Goal: Transaction & Acquisition: Book appointment/travel/reservation

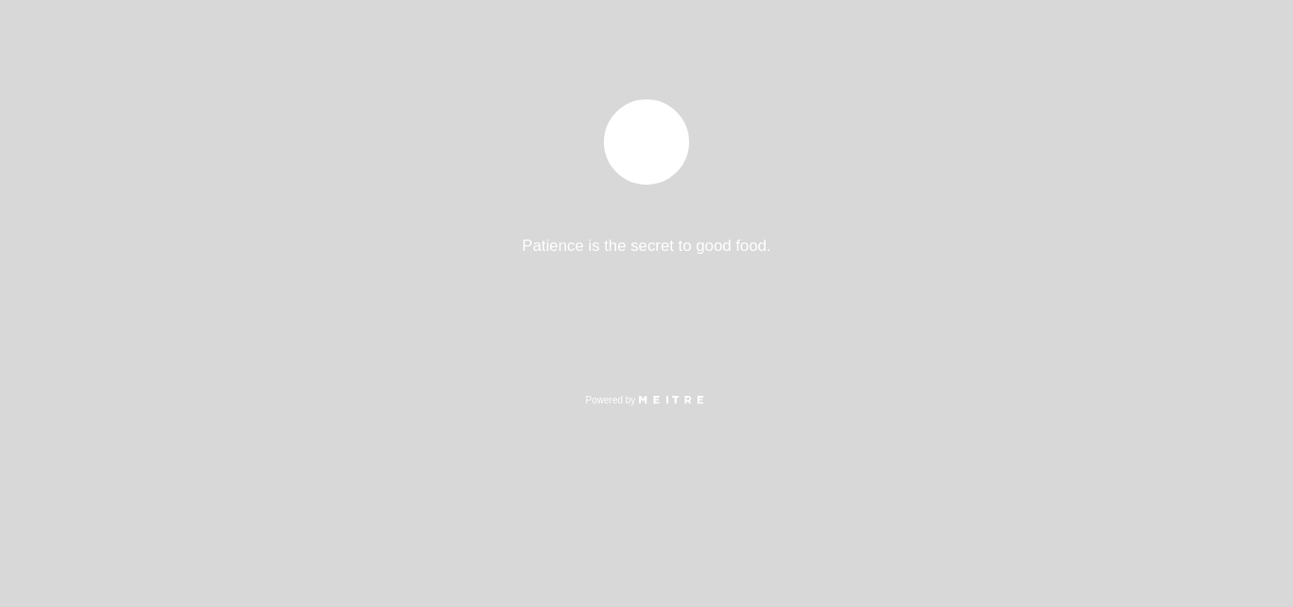
select select "es"
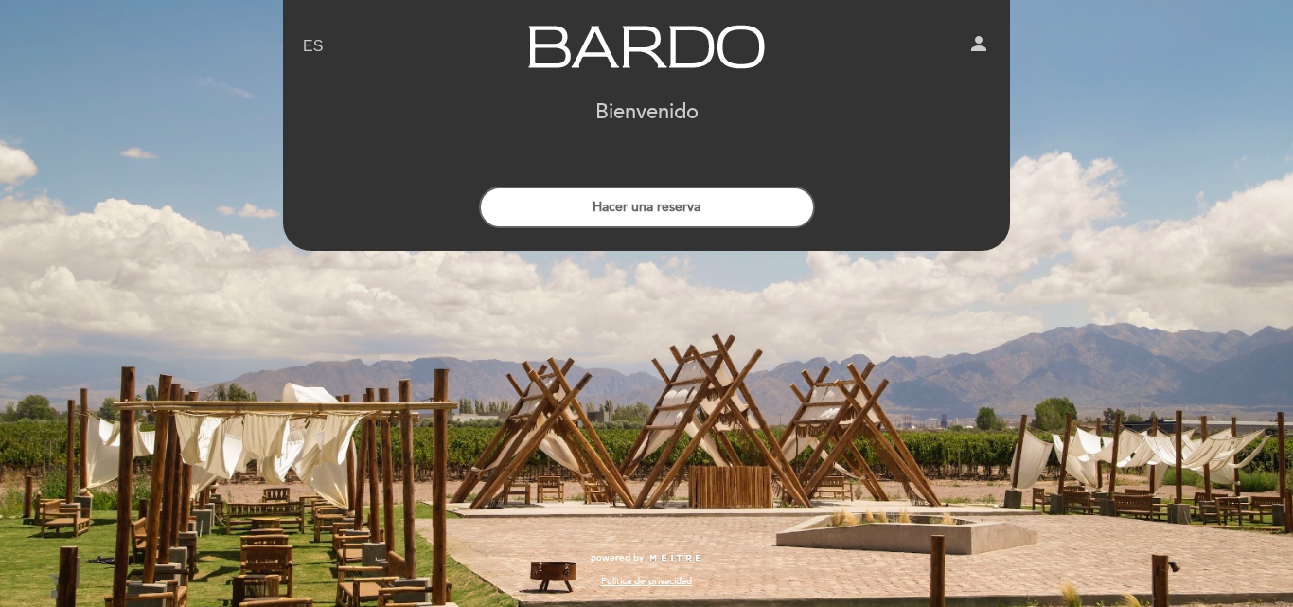
drag, startPoint x: 622, startPoint y: 476, endPoint x: 625, endPoint y: 449, distance: 27.6
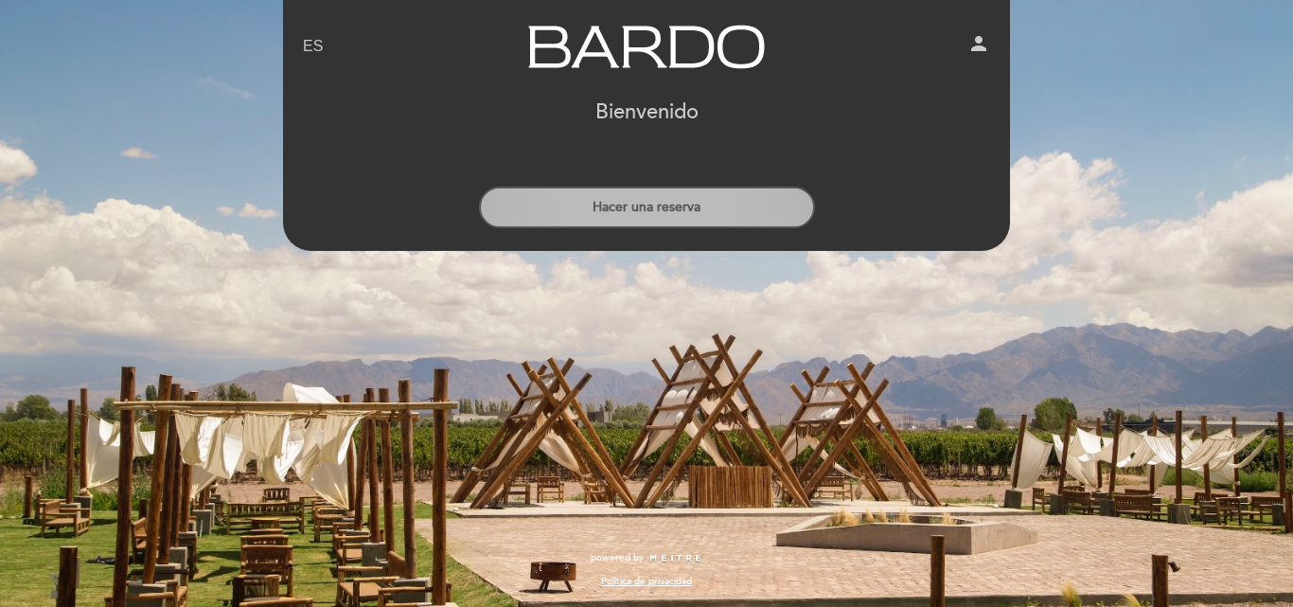
drag, startPoint x: 625, startPoint y: 449, endPoint x: 608, endPoint y: 200, distance: 249.5
click at [608, 200] on button "Hacer una reserva" at bounding box center [647, 207] width 336 height 42
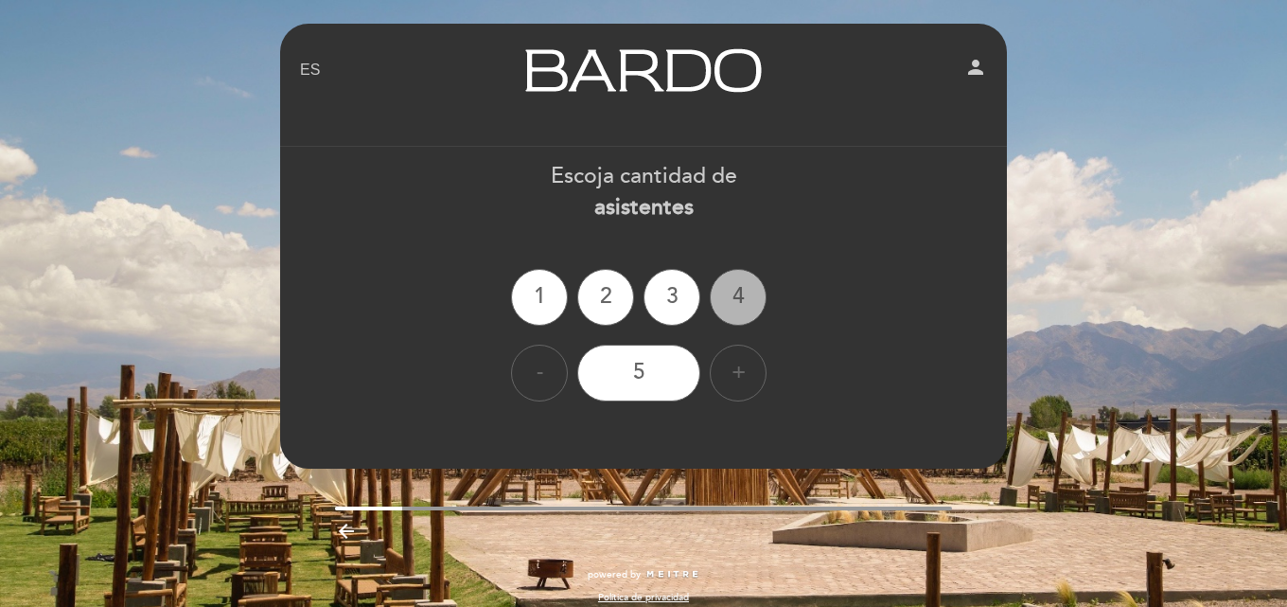
click at [730, 300] on div "4" at bounding box center [738, 297] width 57 height 57
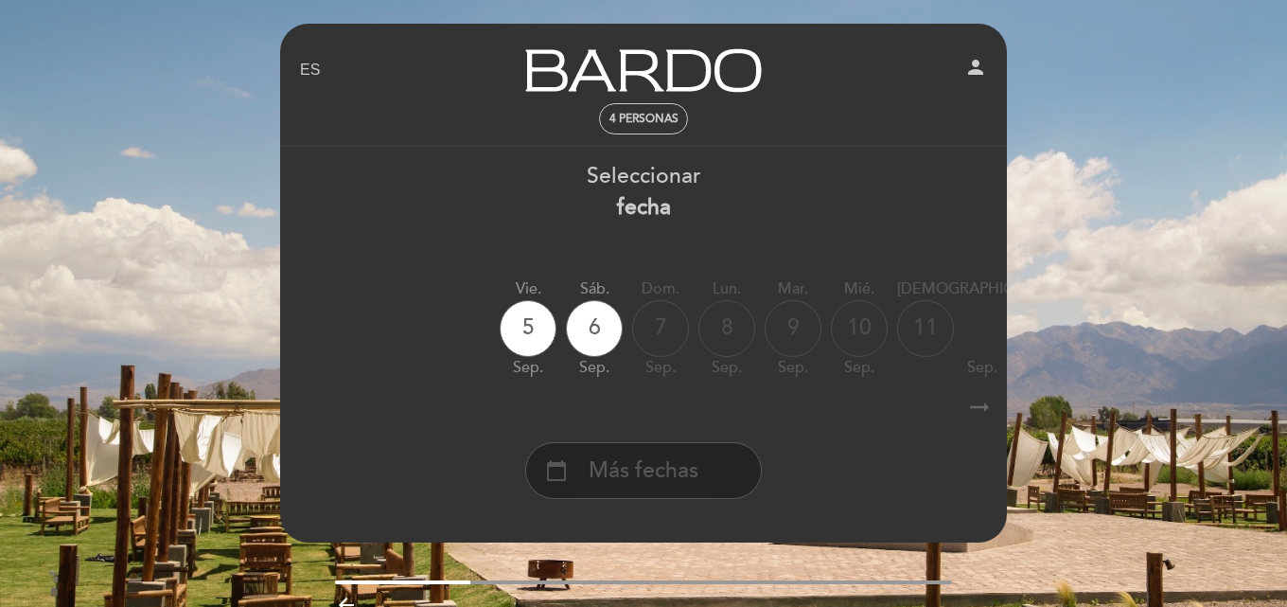
click at [708, 454] on div "calendar_today Más fechas" at bounding box center [643, 470] width 237 height 57
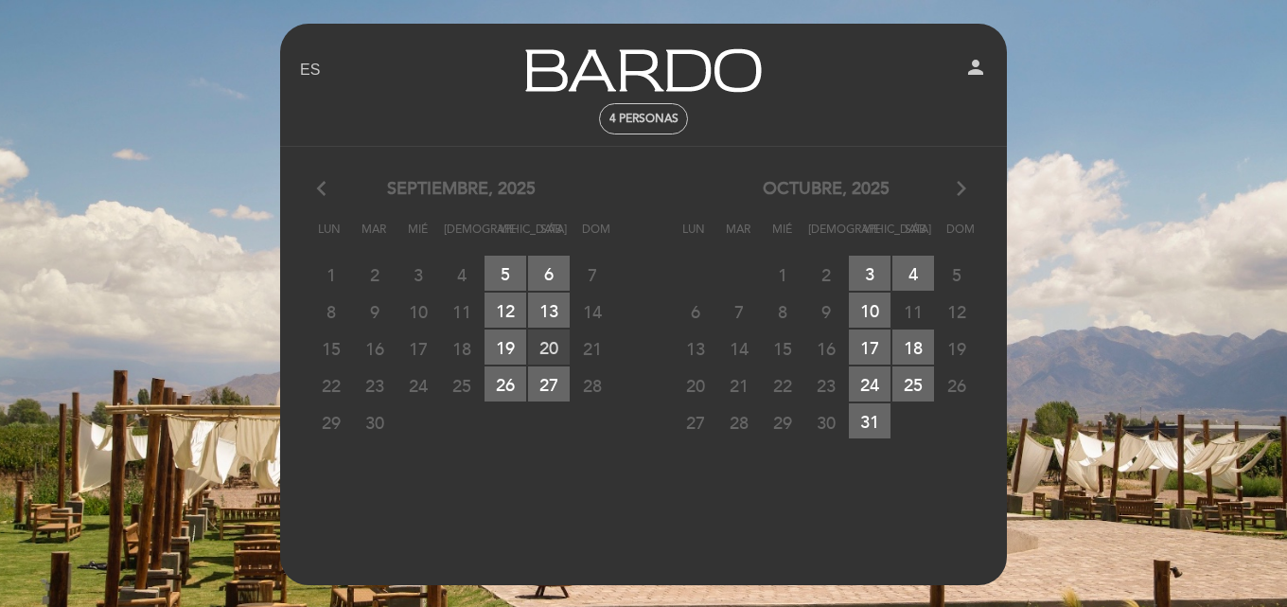
click at [556, 354] on span "20 RESERVAS DISPONIBLES" at bounding box center [549, 346] width 42 height 35
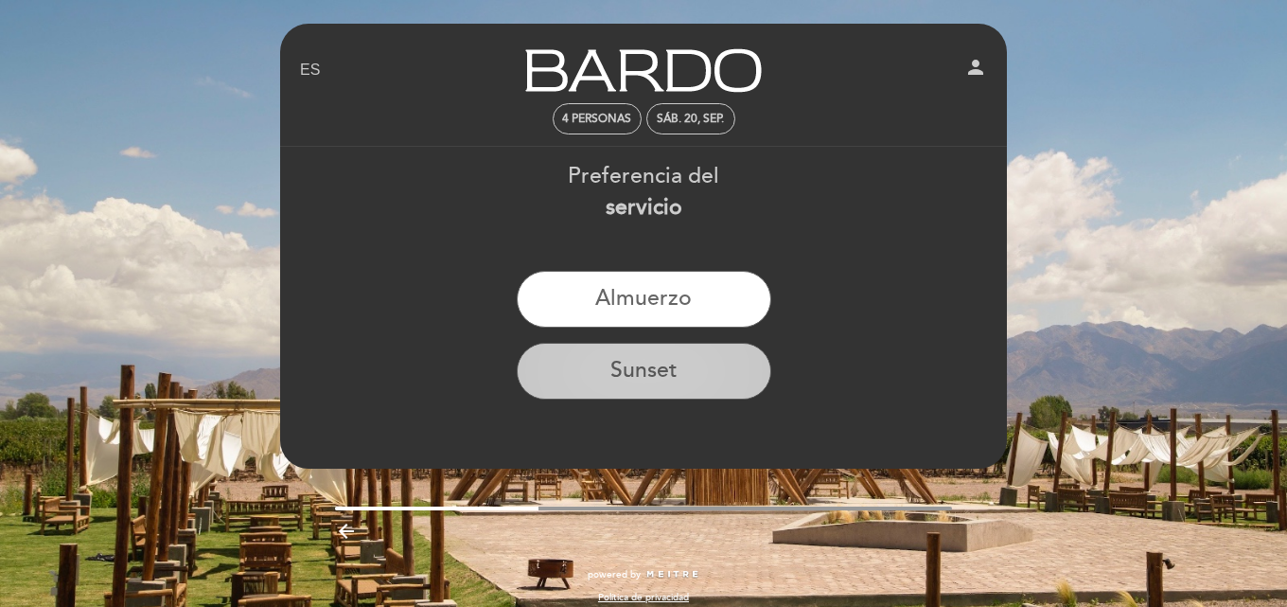
click at [587, 369] on button "Sunset" at bounding box center [644, 371] width 255 height 57
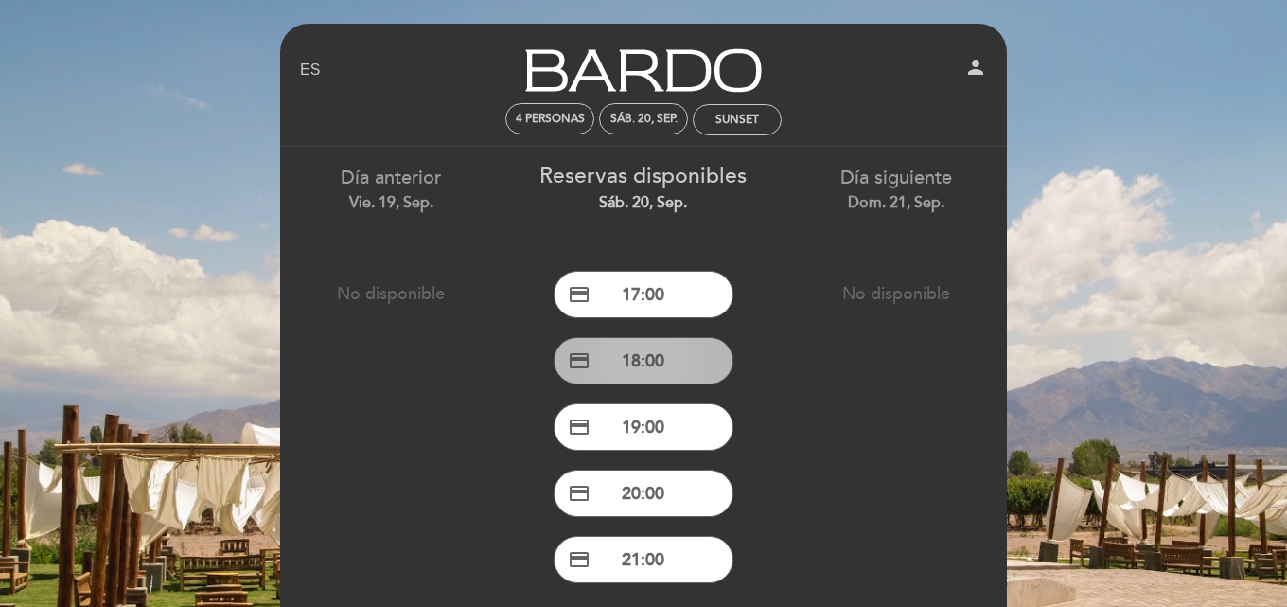
scroll to position [95, 0]
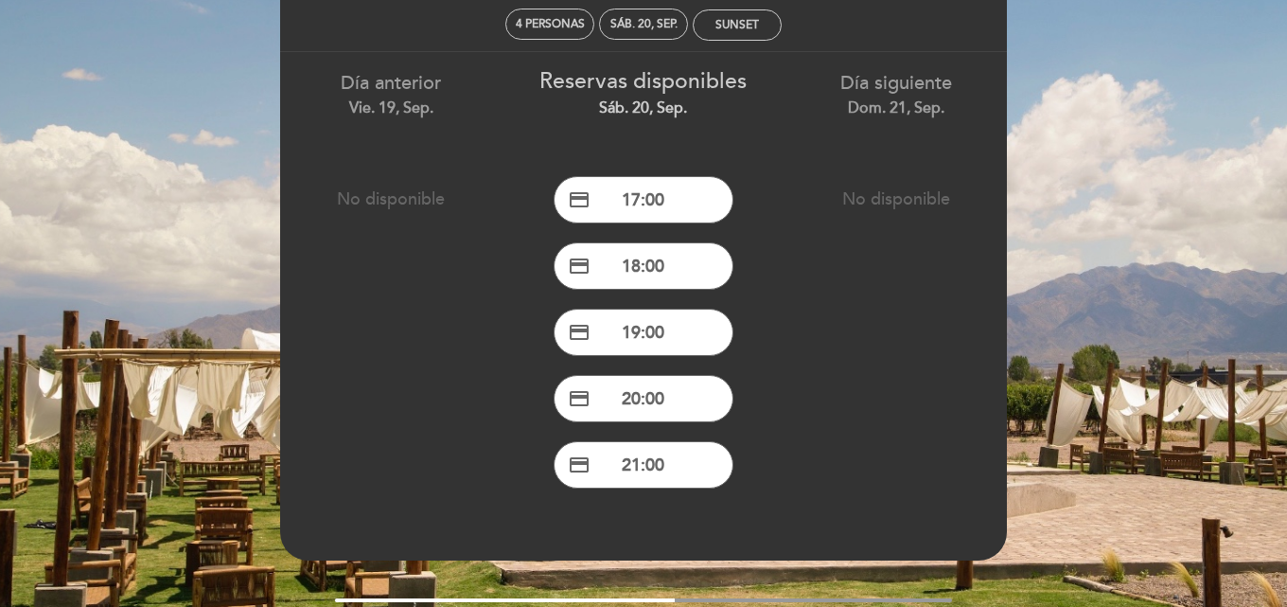
drag, startPoint x: 585, startPoint y: 371, endPoint x: 574, endPoint y: 369, distance: 10.6
click at [574, 369] on div "credit_card 20:00" at bounding box center [644, 398] width 224 height 66
click at [644, 284] on button "credit_card 18:00" at bounding box center [644, 265] width 180 height 47
